Goal: Task Accomplishment & Management: Complete application form

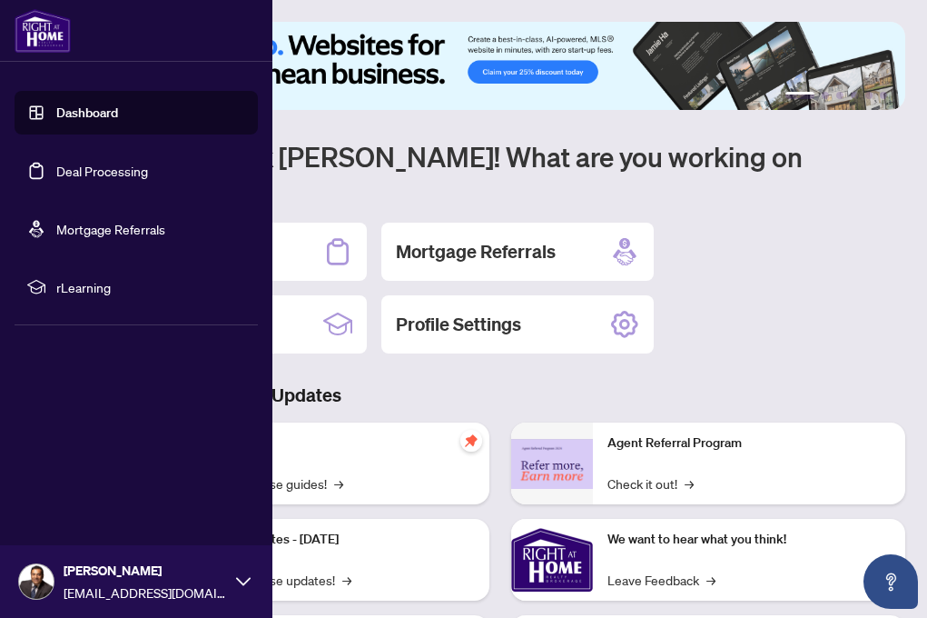
click at [72, 106] on link "Dashboard" at bounding box center [87, 112] width 62 height 16
click at [104, 115] on link "Dashboard" at bounding box center [87, 112] width 62 height 16
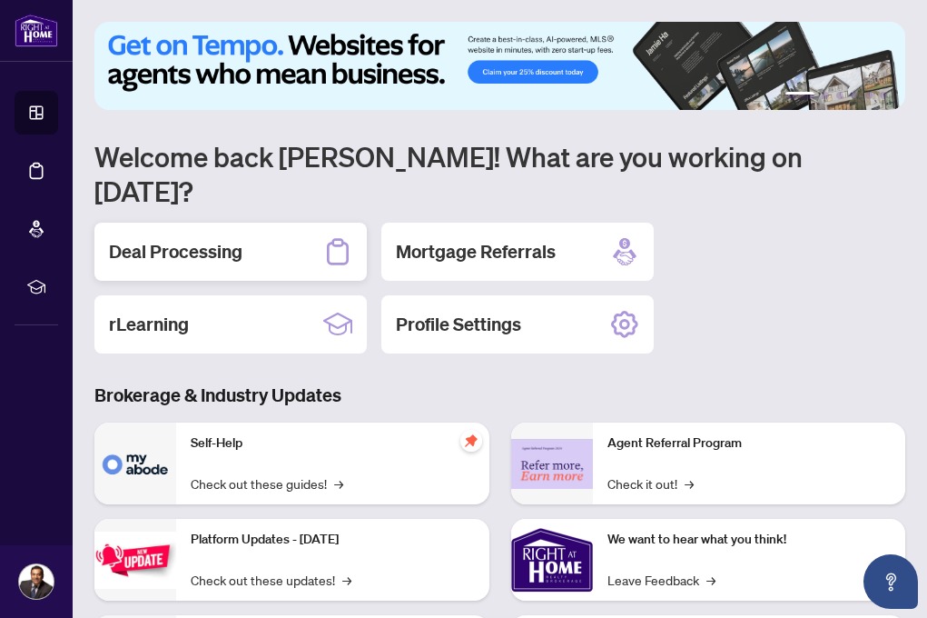
click at [217, 239] on h2 "Deal Processing" at bounding box center [176, 251] width 134 height 25
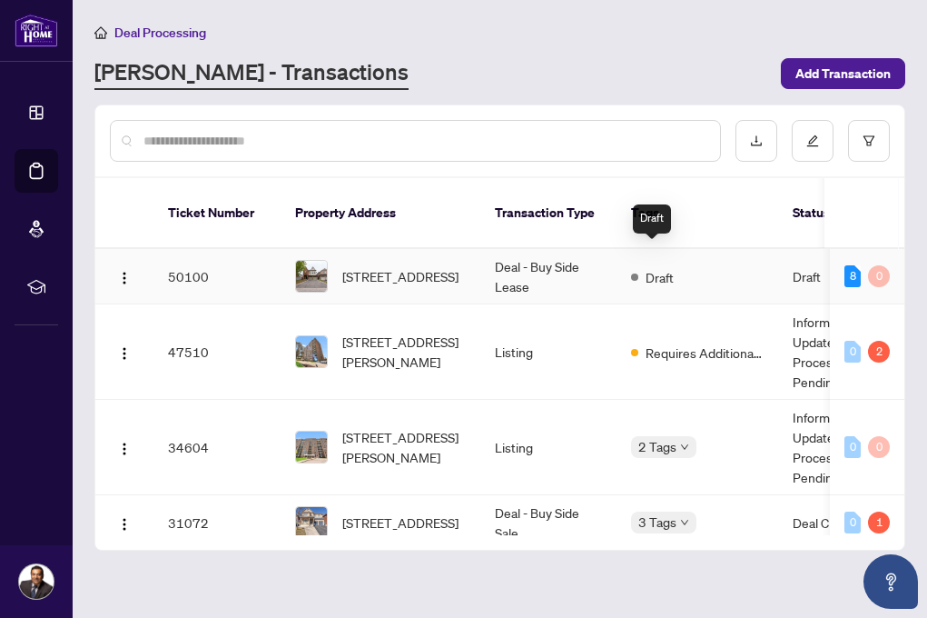
click at [655, 267] on span "Draft" at bounding box center [660, 277] width 28 height 20
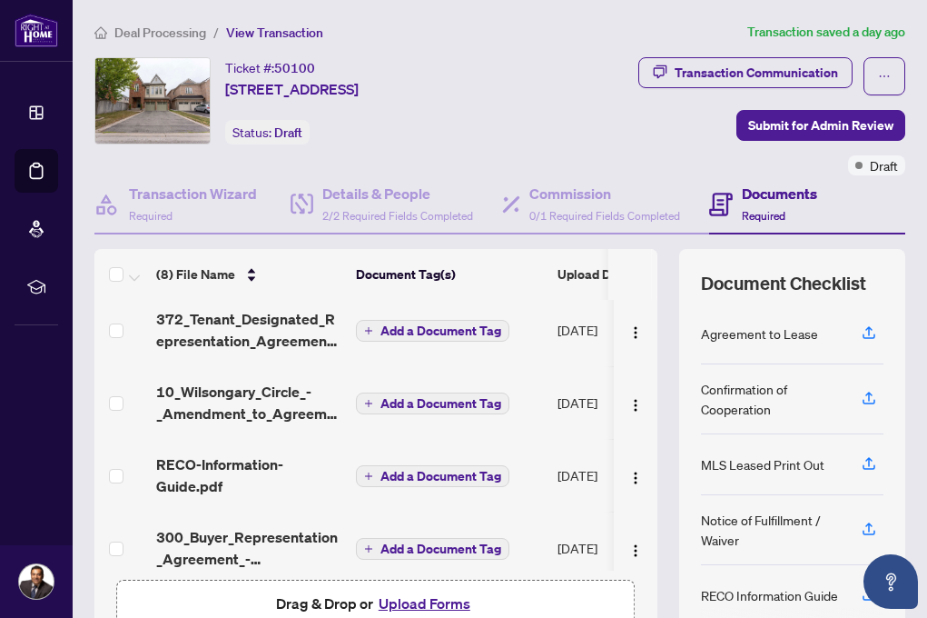
scroll to position [317, 0]
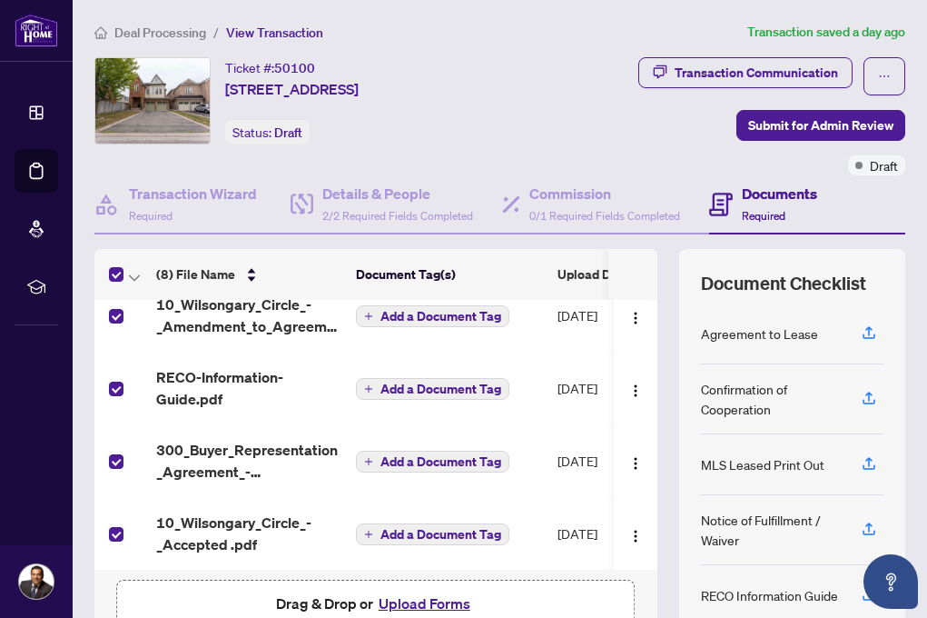
click at [114, 315] on label at bounding box center [116, 316] width 15 height 20
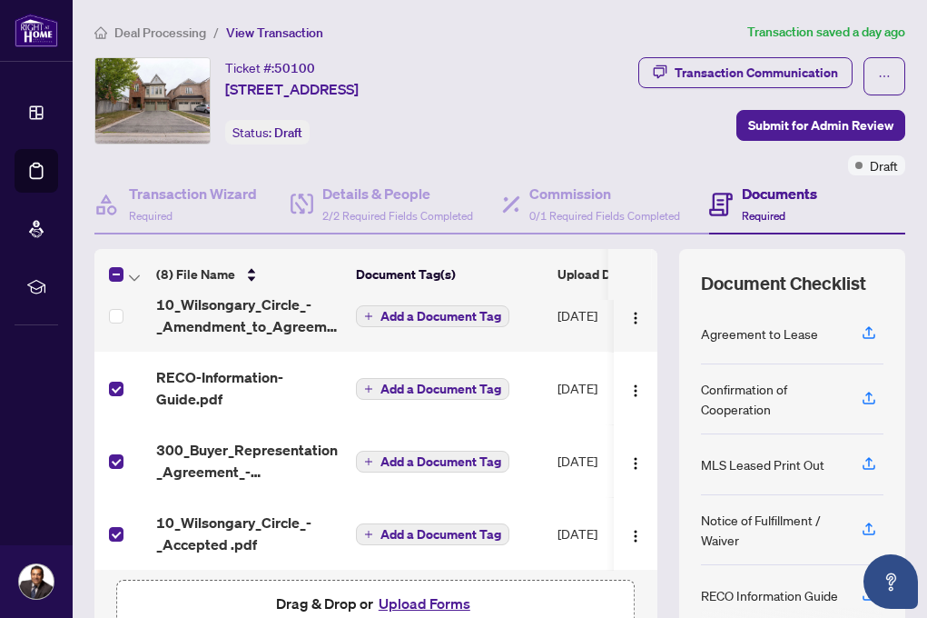
click at [117, 263] on label at bounding box center [116, 274] width 15 height 22
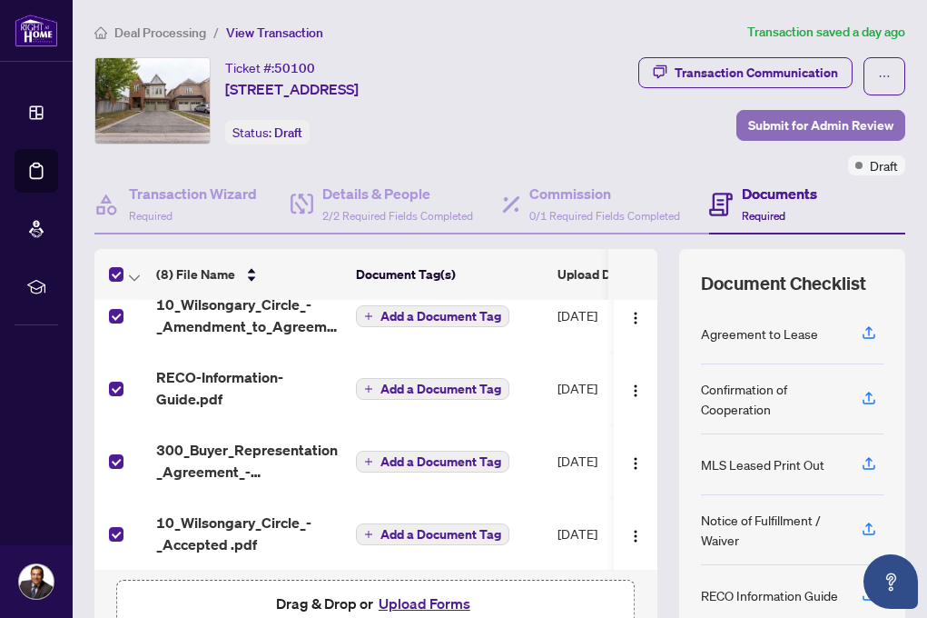
click at [854, 124] on span "Submit for Admin Review" at bounding box center [821, 125] width 145 height 29
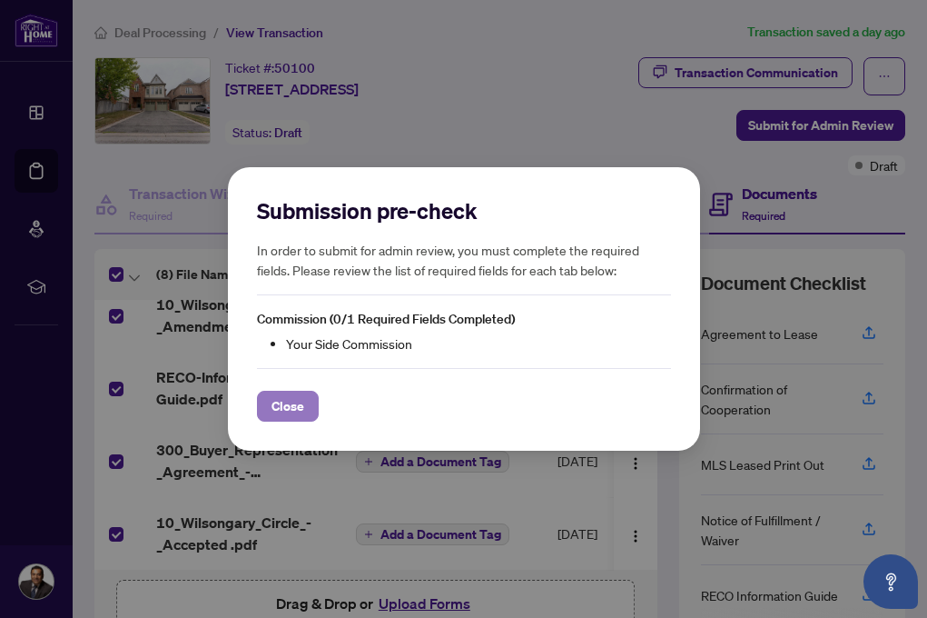
click at [306, 417] on button "Close" at bounding box center [288, 406] width 62 height 31
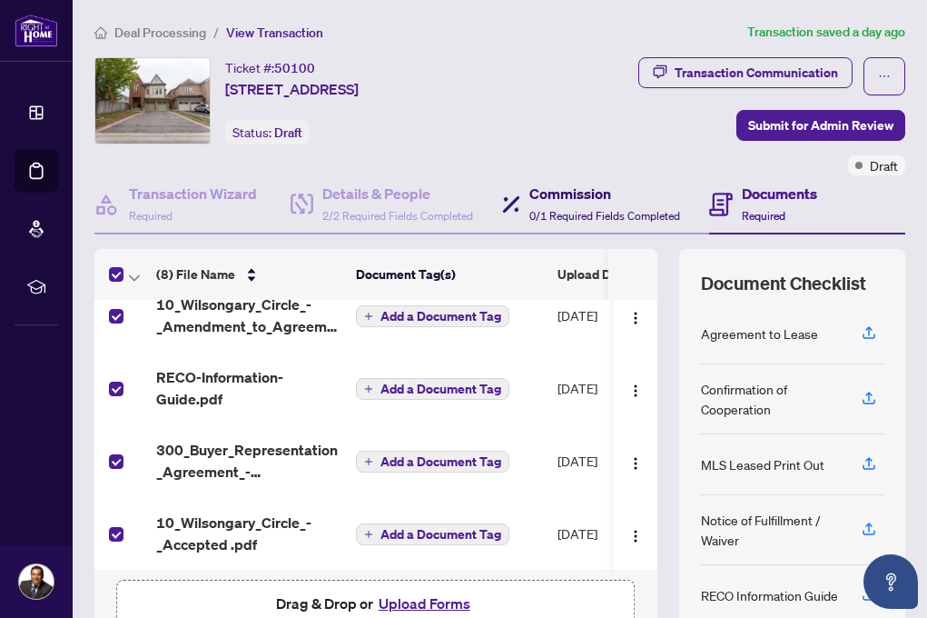
click at [519, 208] on icon at bounding box center [511, 204] width 18 height 18
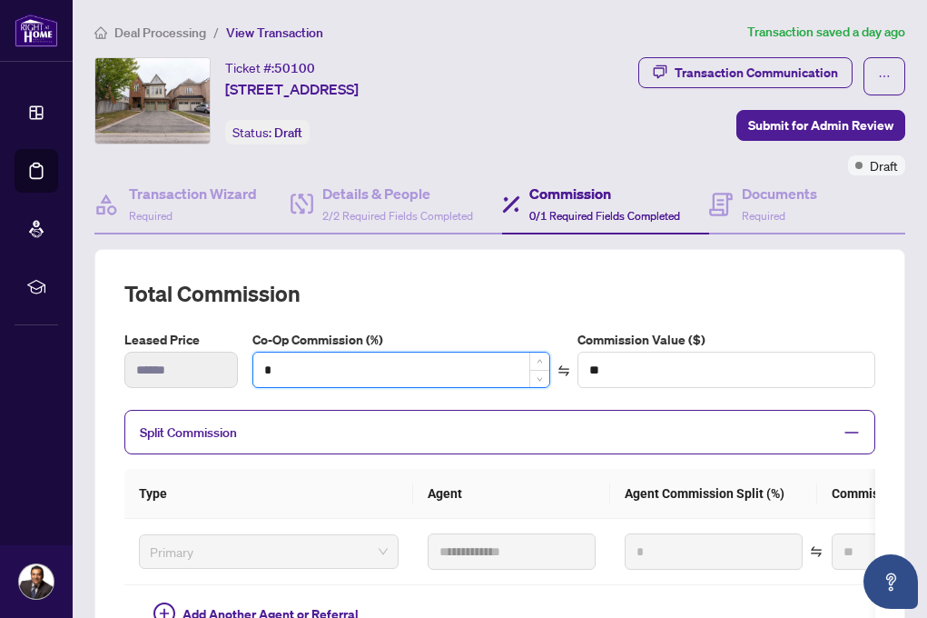
drag, startPoint x: 287, startPoint y: 372, endPoint x: 255, endPoint y: 365, distance: 32.4
click at [255, 365] on input "*" at bounding box center [401, 369] width 296 height 35
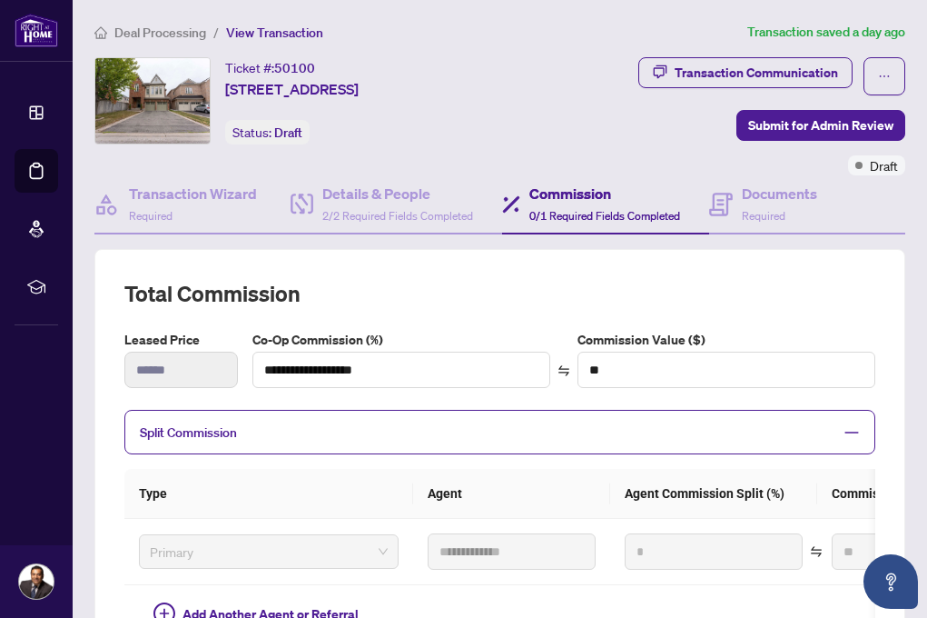
type input "*"
click at [617, 432] on span "Split Commission" at bounding box center [486, 432] width 693 height 21
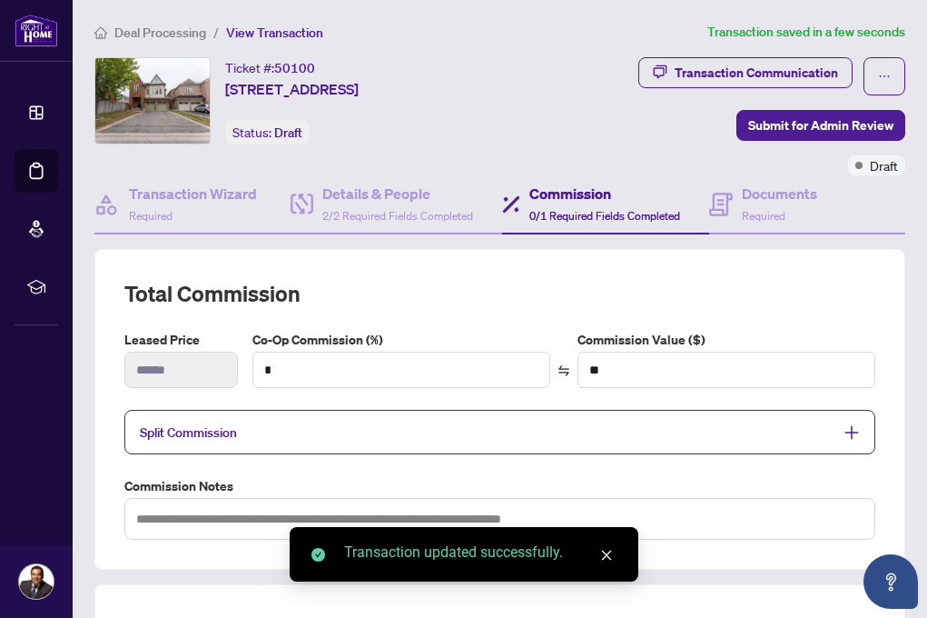
click at [695, 440] on div "Split Commission" at bounding box center [499, 432] width 751 height 45
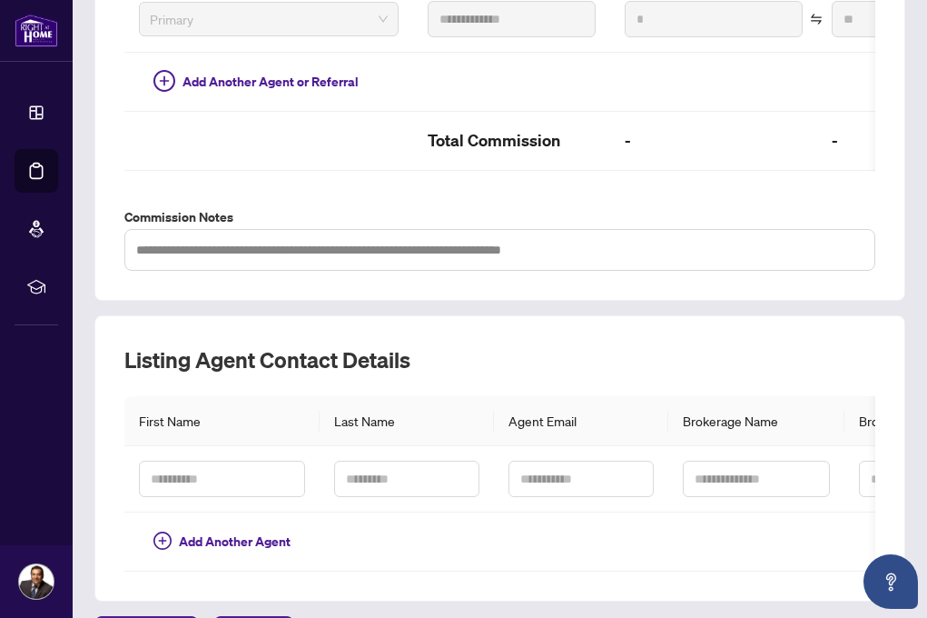
scroll to position [644, 0]
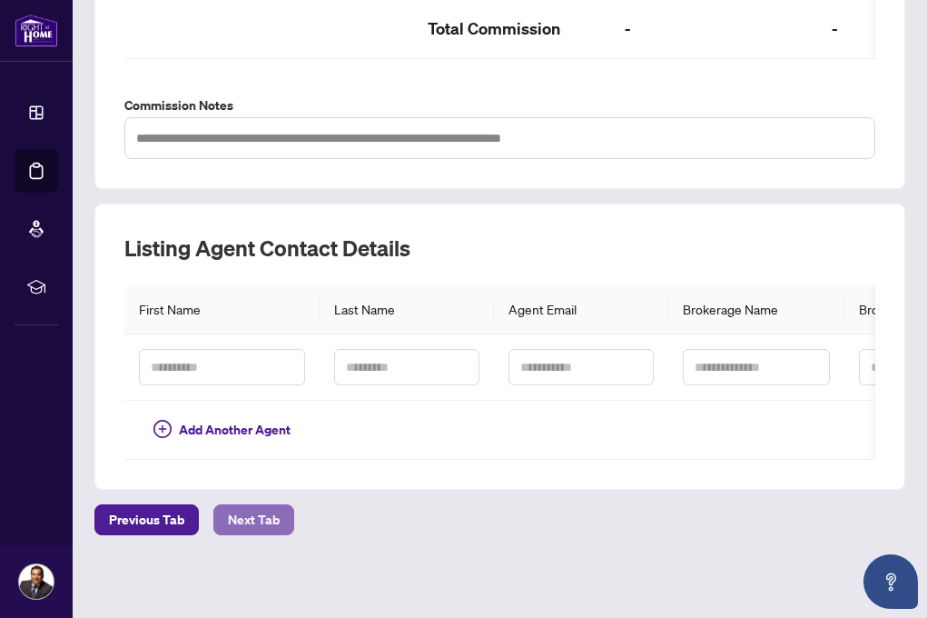
click at [273, 512] on span "Next Tab" at bounding box center [254, 519] width 52 height 29
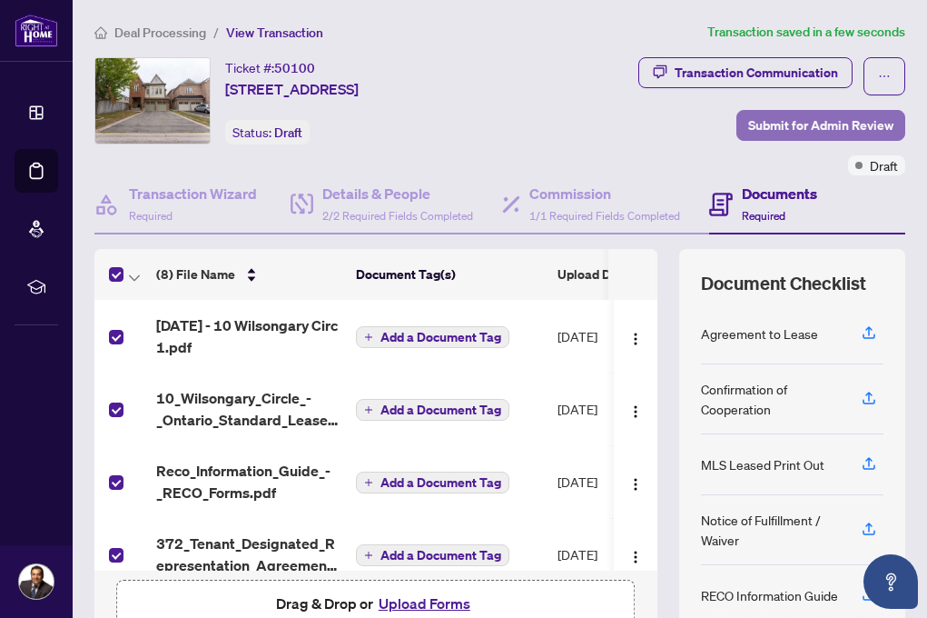
click at [848, 123] on span "Submit for Admin Review" at bounding box center [821, 125] width 145 height 29
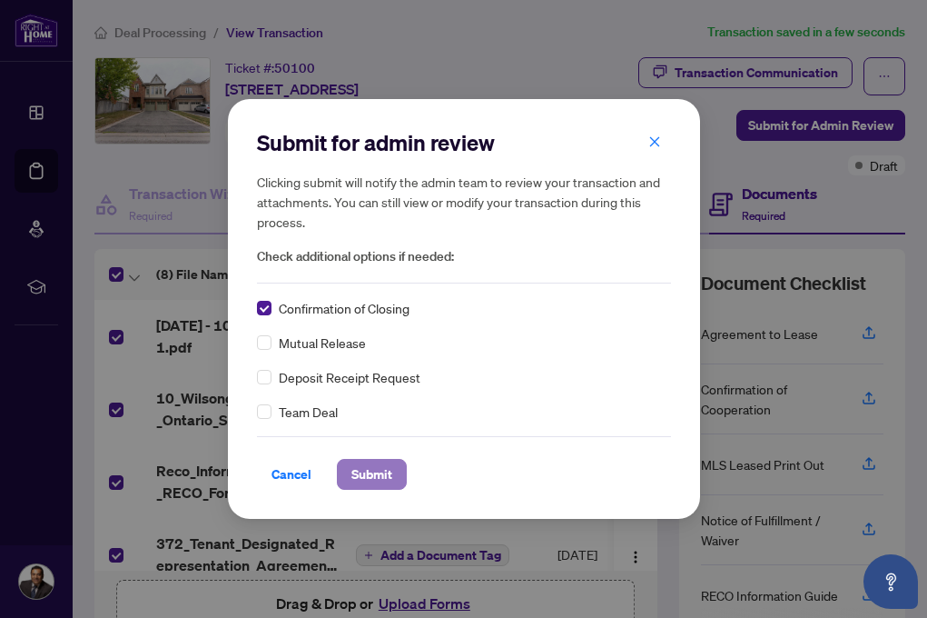
click at [366, 470] on span "Submit" at bounding box center [372, 474] width 41 height 29
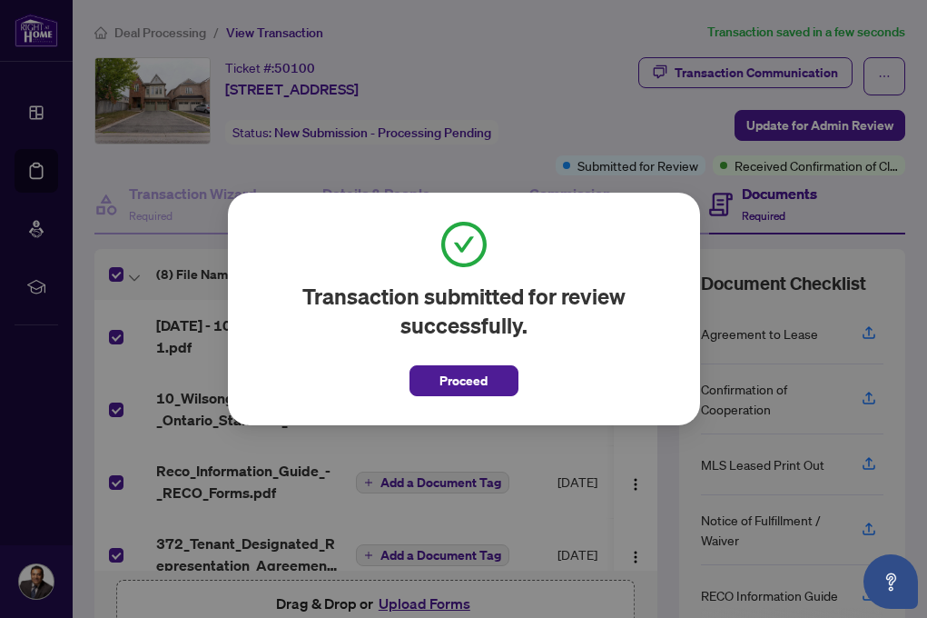
click at [542, 176] on div "Transaction submitted for review successfully. Proceed Cancel OK" at bounding box center [463, 309] width 927 height 618
click at [481, 374] on span "Proceed" at bounding box center [464, 380] width 48 height 29
